Goal: Information Seeking & Learning: Learn about a topic

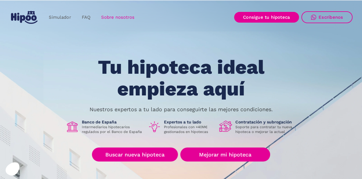
click at [117, 15] on link "Sobre nosotros" at bounding box center [118, 18] width 44 height 12
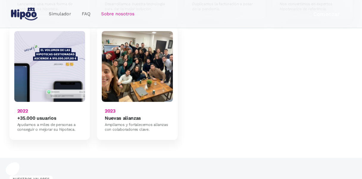
scroll to position [506, 0]
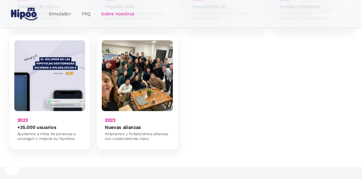
click at [126, 68] on img at bounding box center [137, 75] width 71 height 71
click at [124, 132] on div "Ampliamos y fortalecemos alianzas con colaboradores clave." at bounding box center [137, 137] width 65 height 10
drag, startPoint x: 124, startPoint y: 124, endPoint x: 110, endPoint y: 119, distance: 15.4
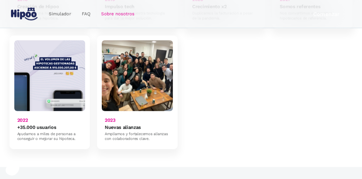
click at [110, 124] on h6 "Nuevas alianzas" at bounding box center [123, 127] width 36 height 6
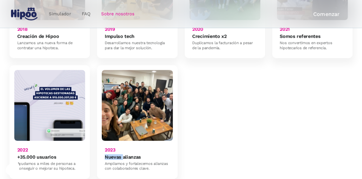
scroll to position [446, 0]
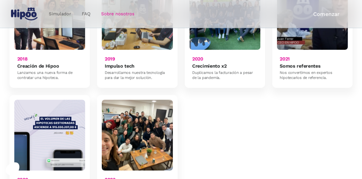
click at [59, 132] on img at bounding box center [49, 135] width 71 height 71
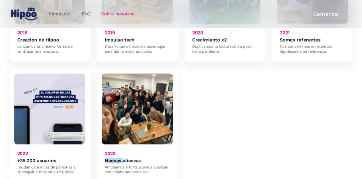
scroll to position [506, 0]
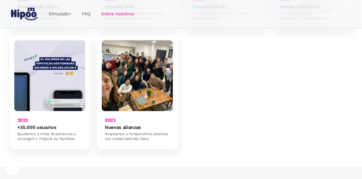
click at [32, 124] on h6 "+35.000 usuarios" at bounding box center [36, 127] width 39 height 6
drag, startPoint x: 32, startPoint y: 121, endPoint x: 81, endPoint y: 126, distance: 49.4
click at [81, 132] on div "Ayudamos a miles de personas a conseguir o mejorar su hipoteca." at bounding box center [49, 137] width 65 height 10
